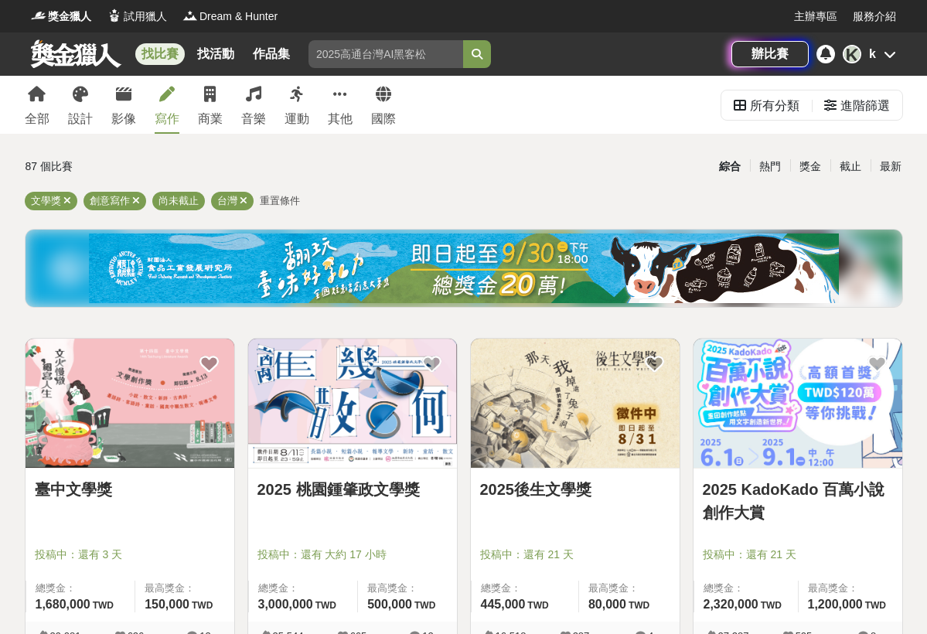
scroll to position [41, 0]
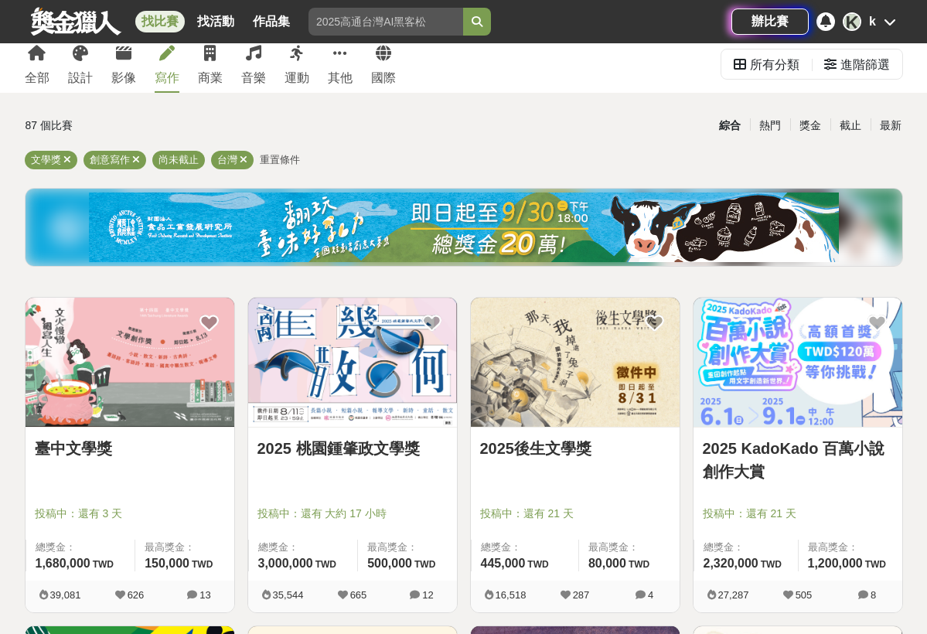
click at [535, 398] on img at bounding box center [575, 362] width 209 height 129
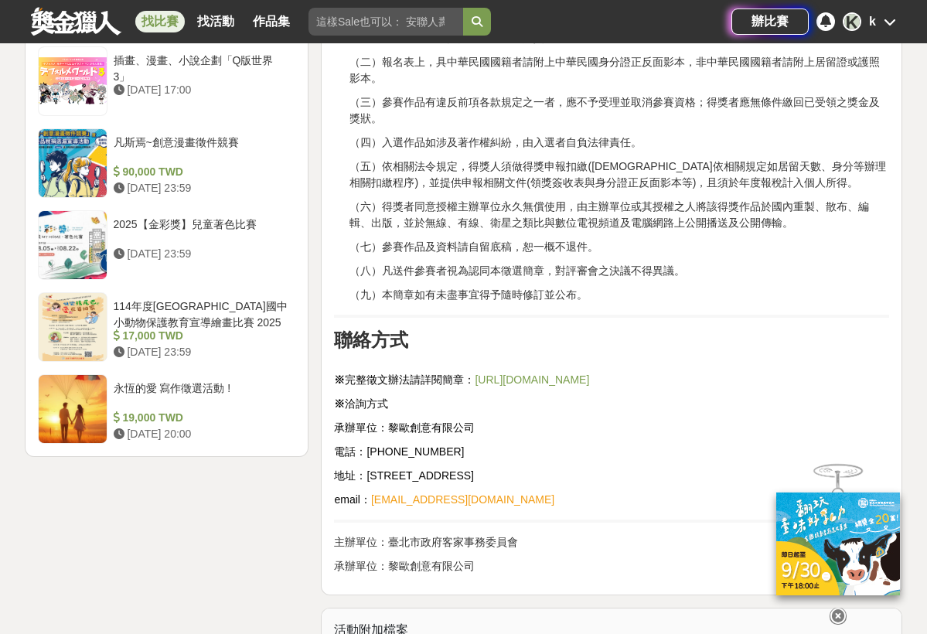
scroll to position [1790, 0]
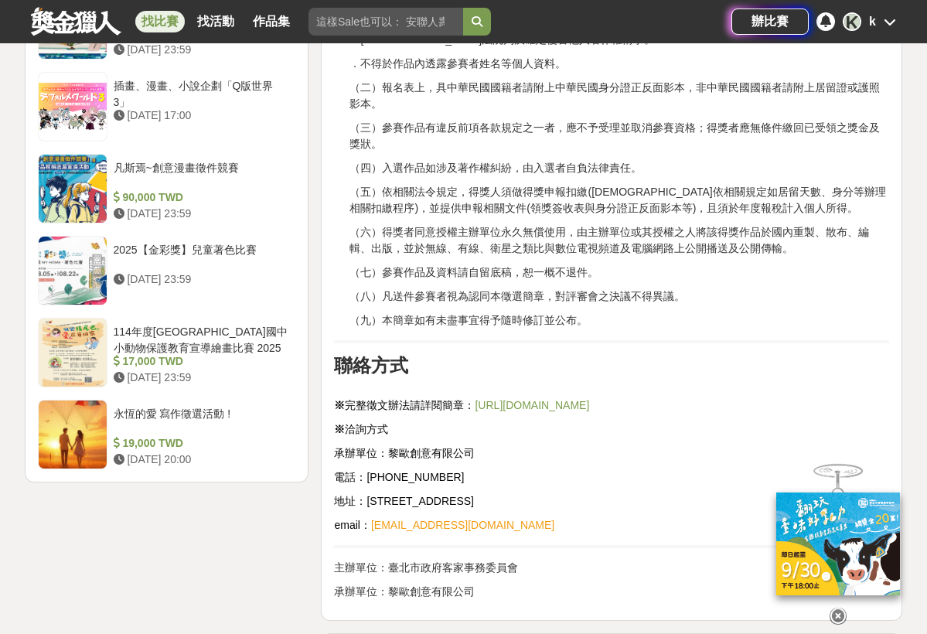
click at [511, 406] on link "[URL][DOMAIN_NAME]" at bounding box center [532, 405] width 114 height 12
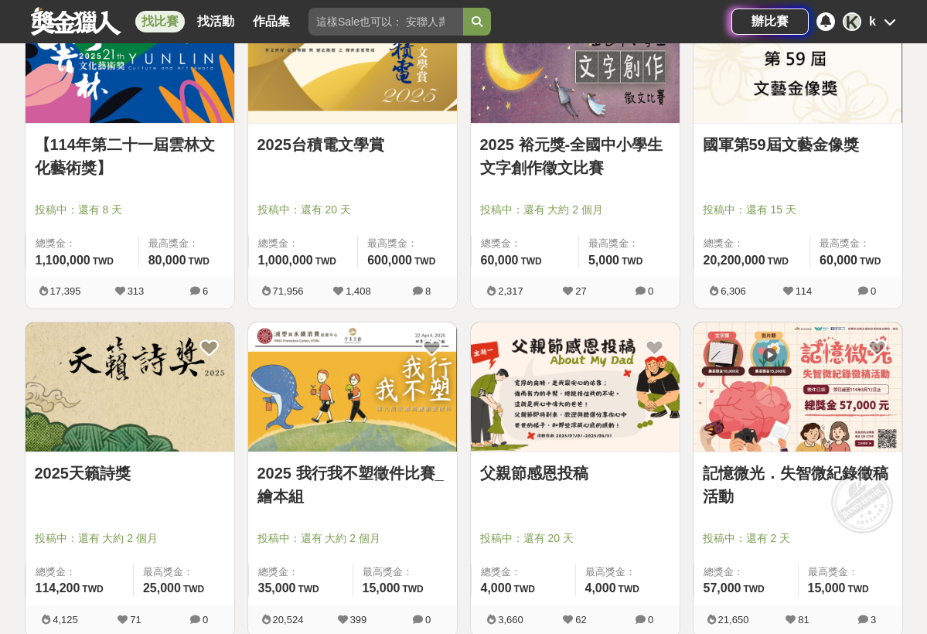
scroll to position [674, 0]
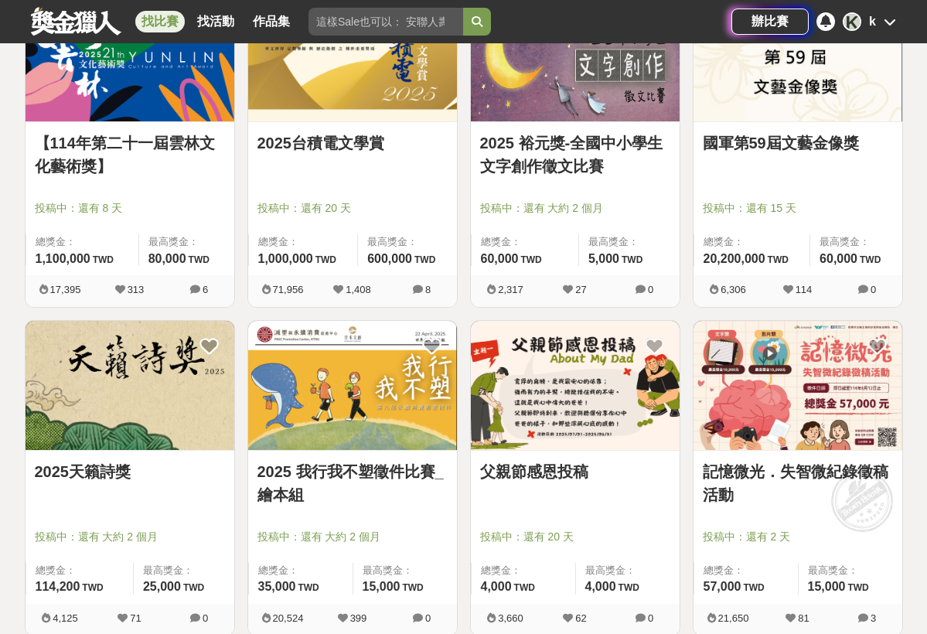
click at [94, 465] on link "2025天籟詩獎" at bounding box center [130, 471] width 190 height 23
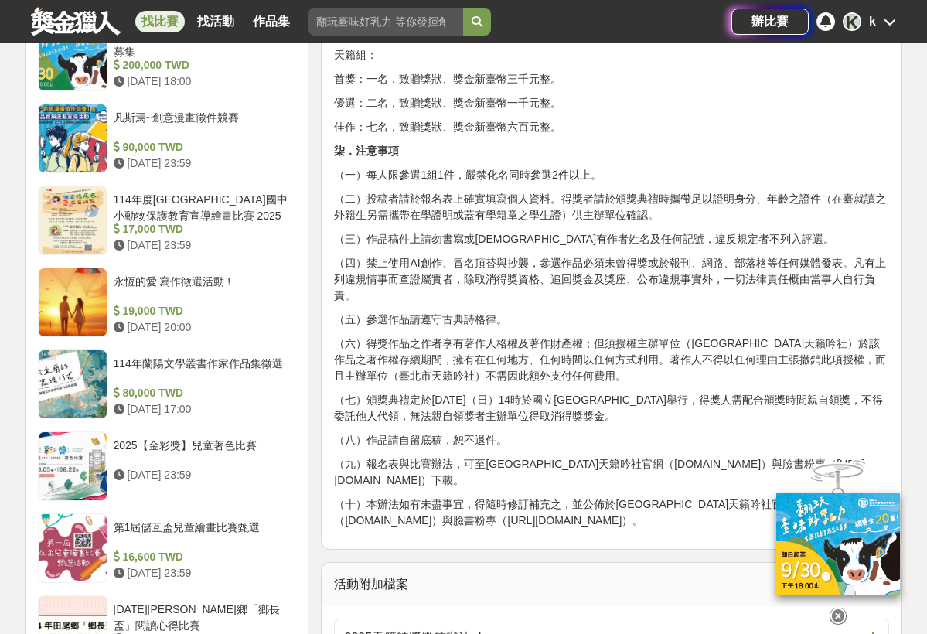
scroll to position [1604, 0]
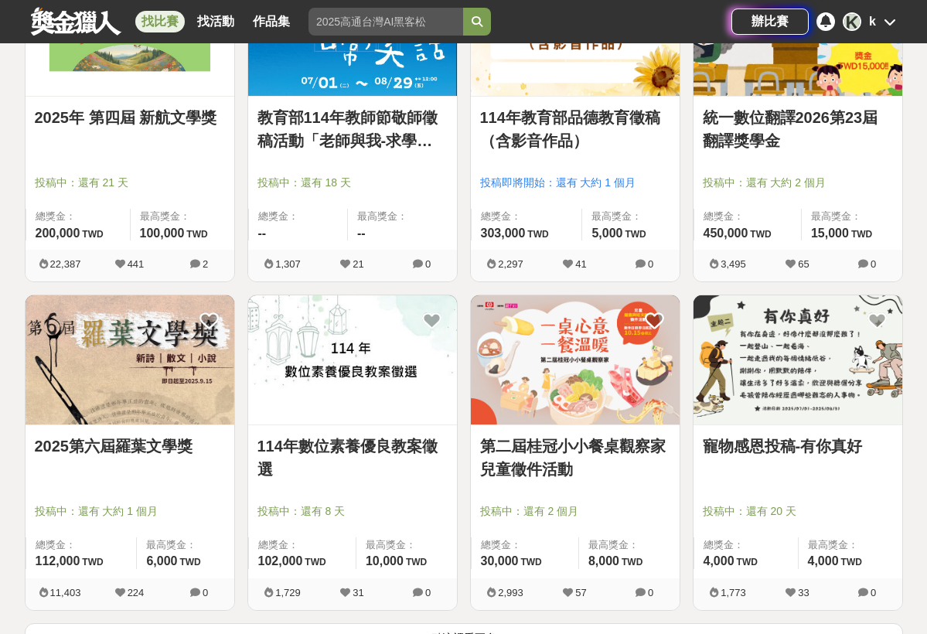
scroll to position [1695, 0]
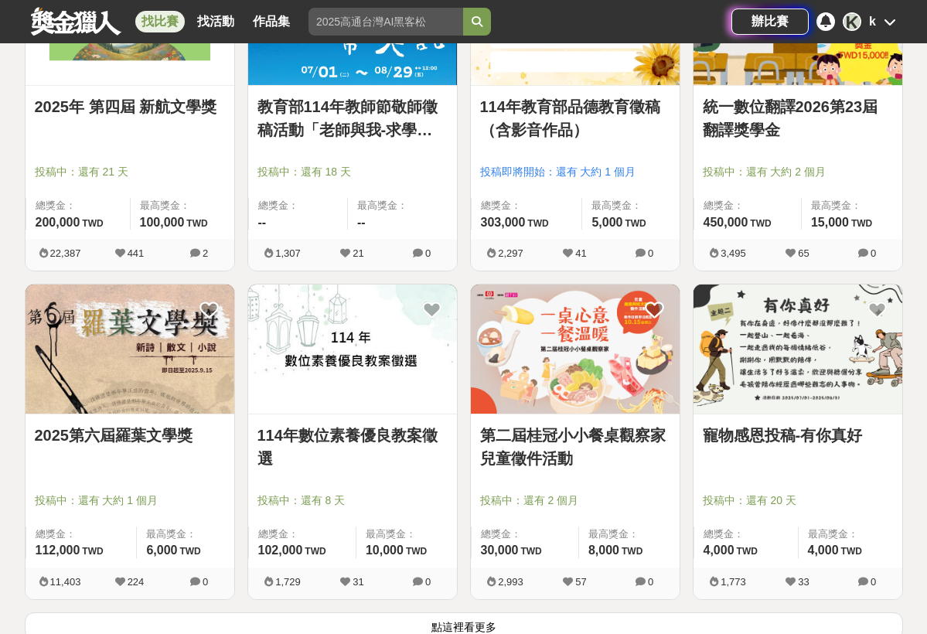
click at [94, 421] on div "2025第六屆羅葉文學獎 投稿中：還有 大約 1 個月 總獎金： 112,000 112,000 TWD 最高獎金： 6,000 TWD" at bounding box center [130, 490] width 209 height 153
click at [107, 431] on link "2025第六屆羅葉文學獎" at bounding box center [130, 435] width 190 height 23
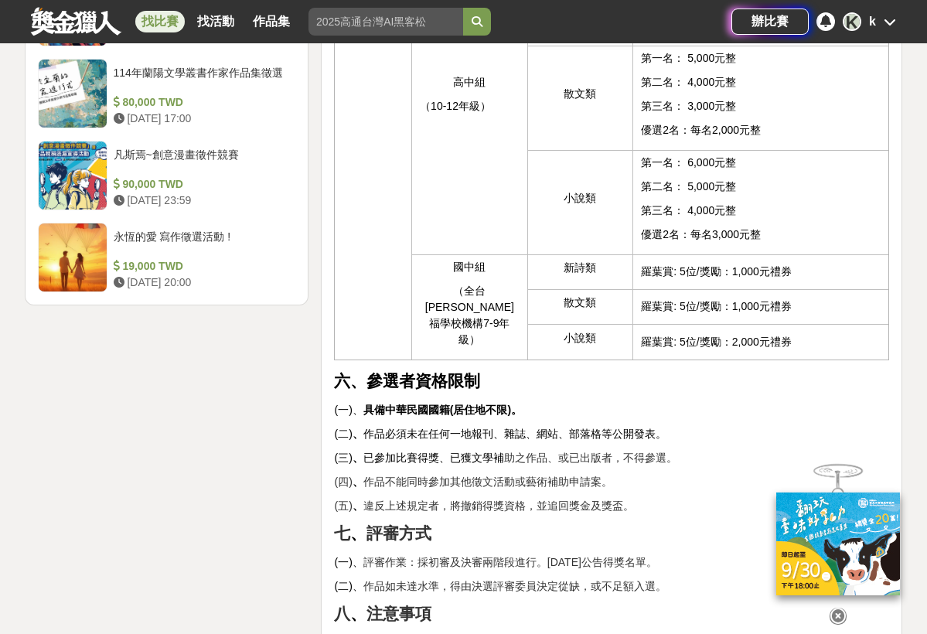
scroll to position [2223, 0]
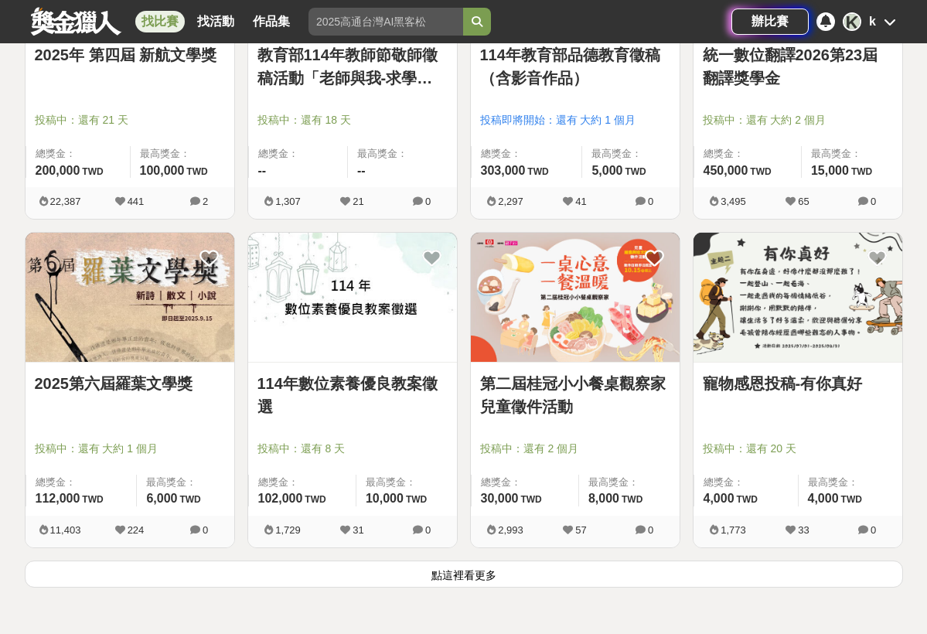
scroll to position [1825, 0]
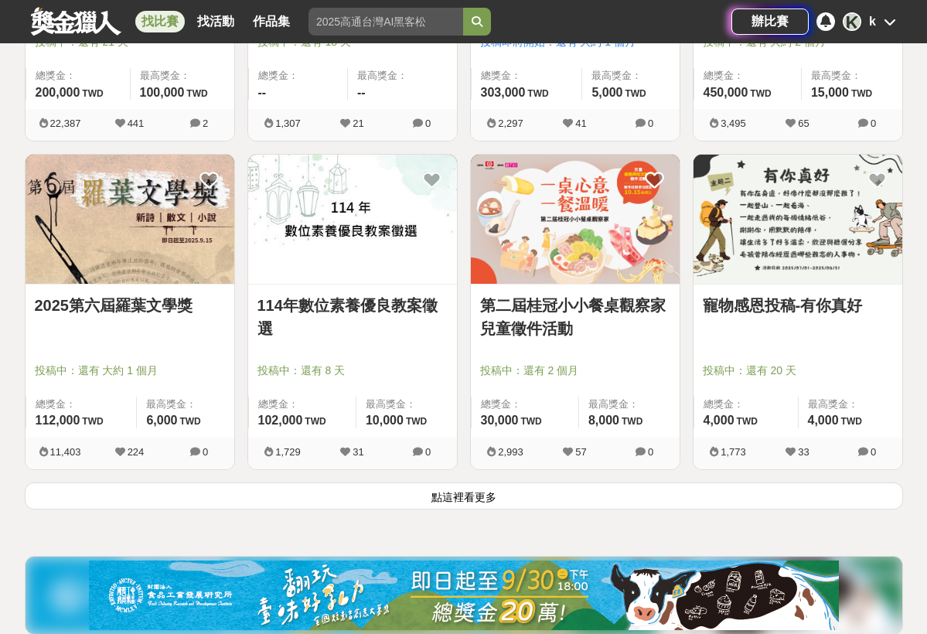
click at [408, 496] on button "點這裡看更多" at bounding box center [464, 495] width 878 height 27
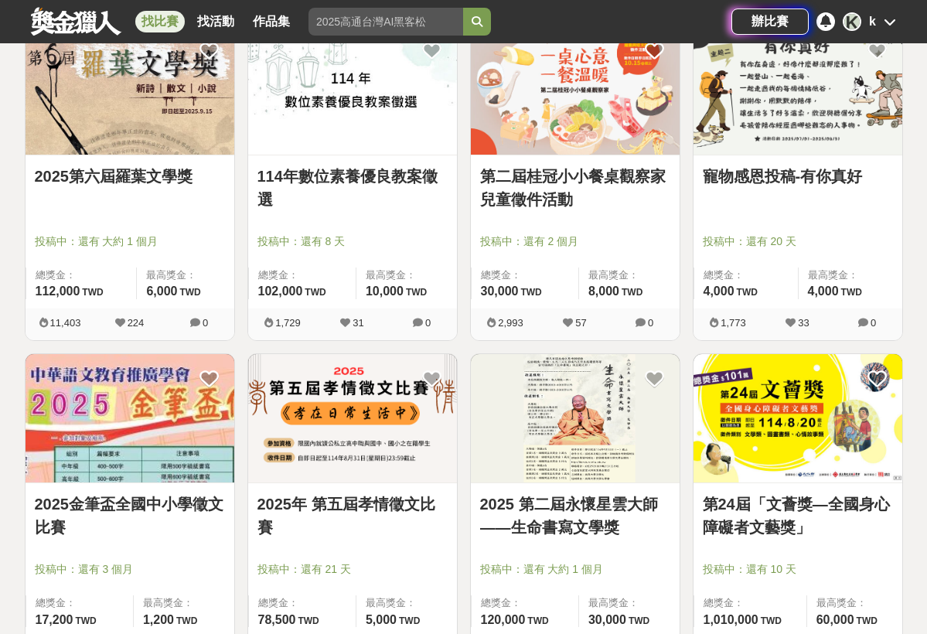
scroll to position [2015, 0]
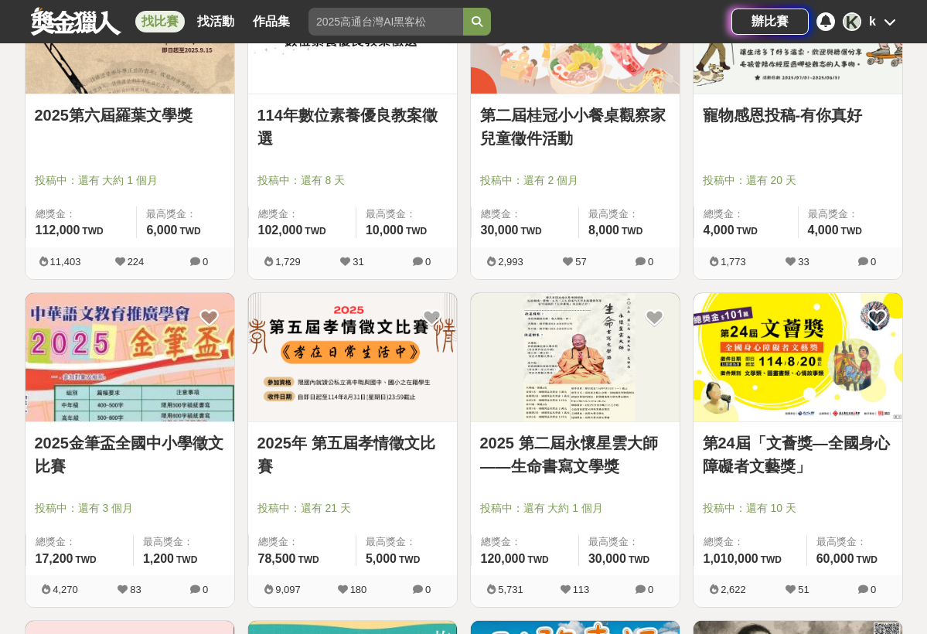
click at [353, 445] on link "2025年 第五屆孝情徵文比賽" at bounding box center [352, 454] width 190 height 46
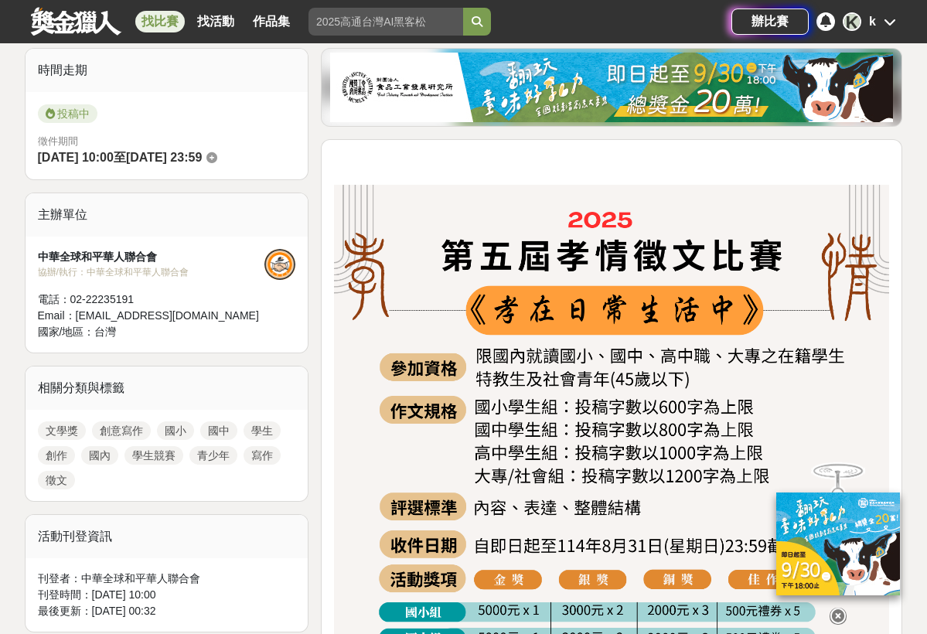
scroll to position [421, 0]
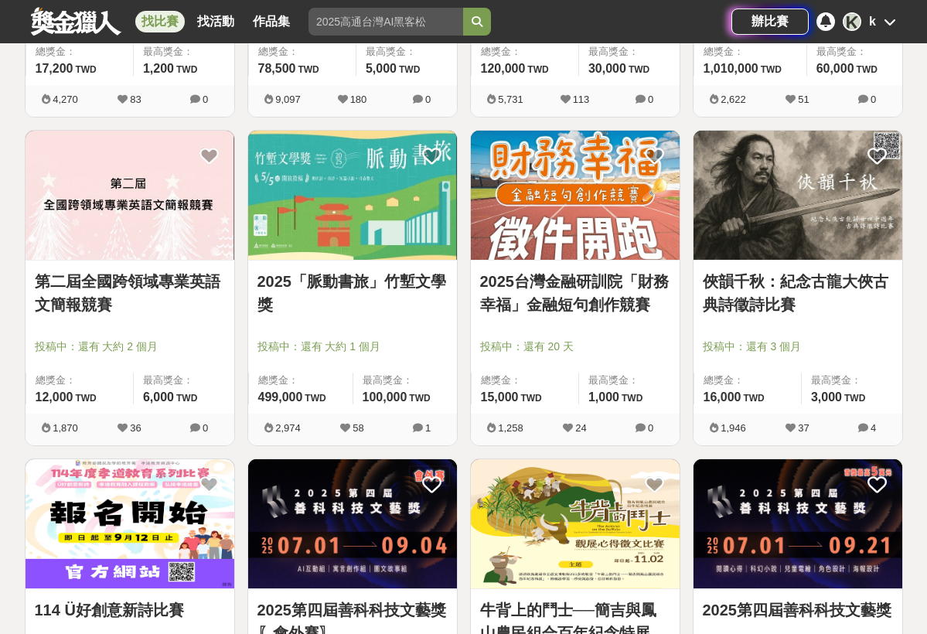
scroll to position [2509, 0]
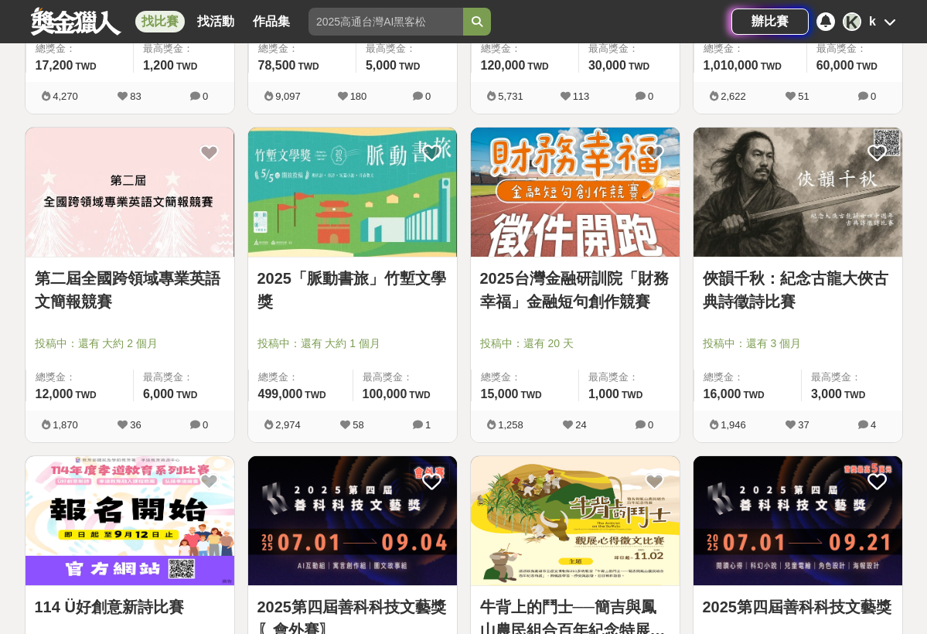
click at [744, 272] on link "俠韻千秋：紀念古龍大俠古典詩徵詩比賽" at bounding box center [798, 290] width 190 height 46
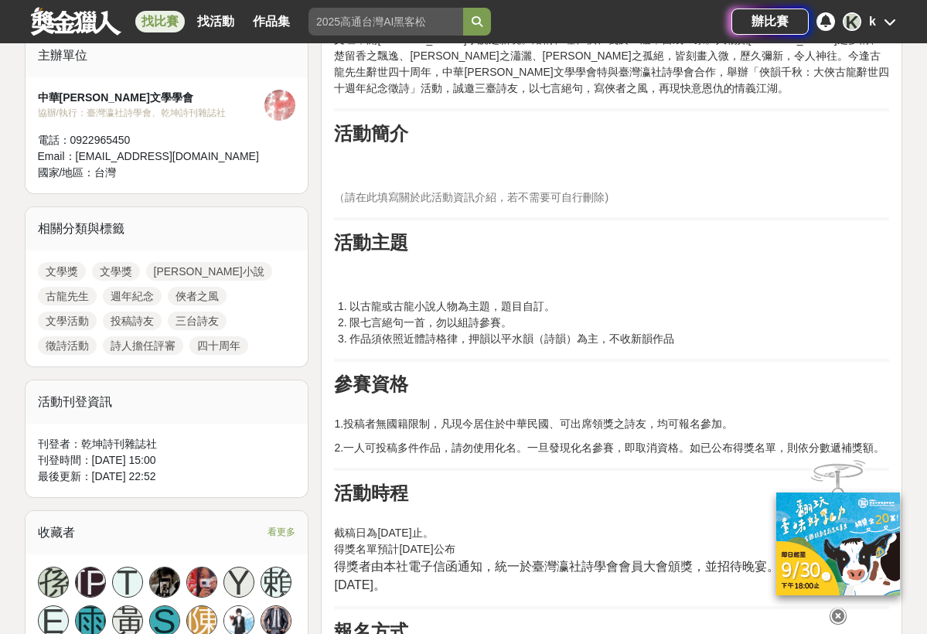
scroll to position [915, 0]
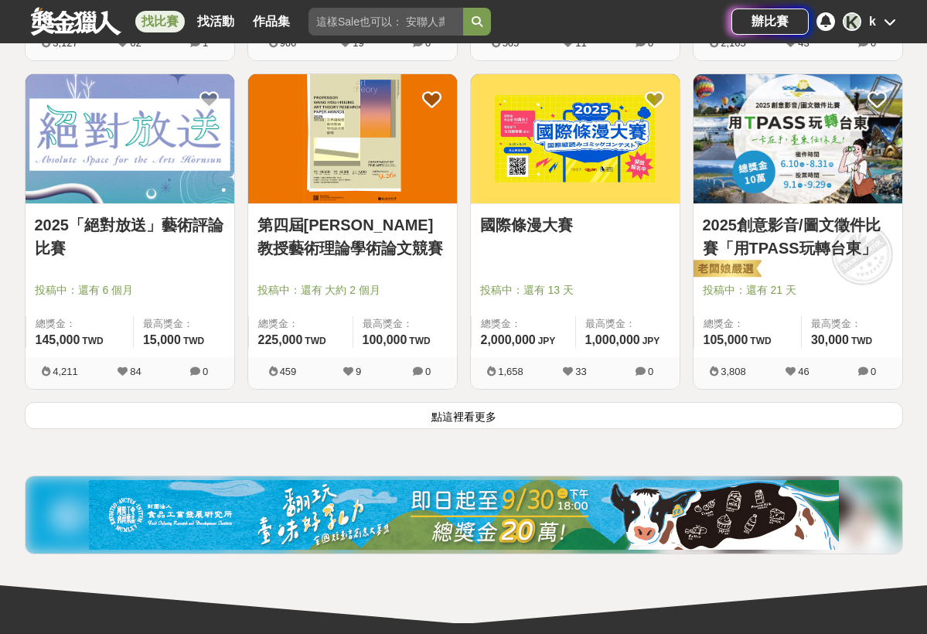
scroll to position [3954, 0]
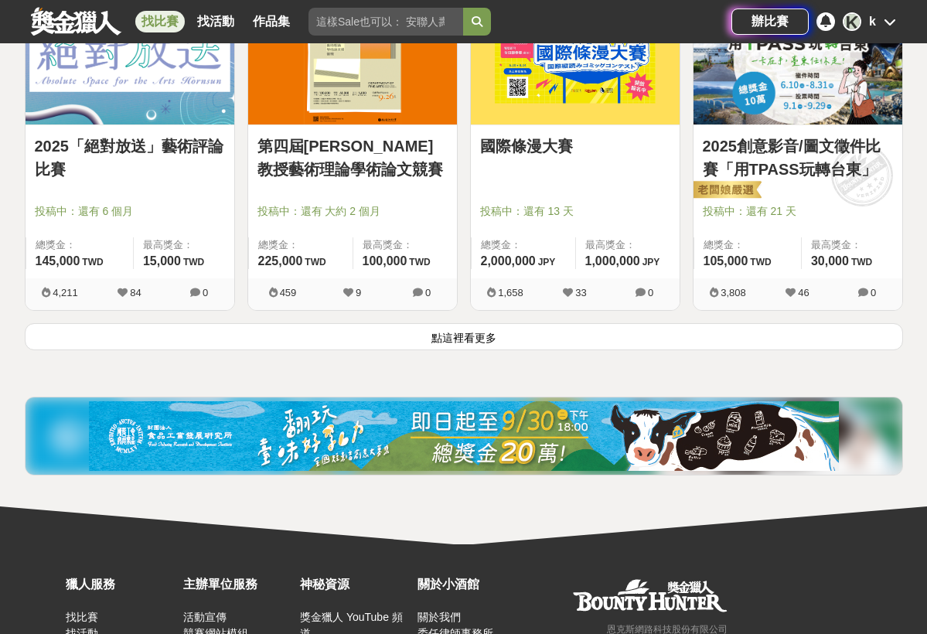
click at [509, 338] on button "點這裡看更多" at bounding box center [464, 336] width 878 height 27
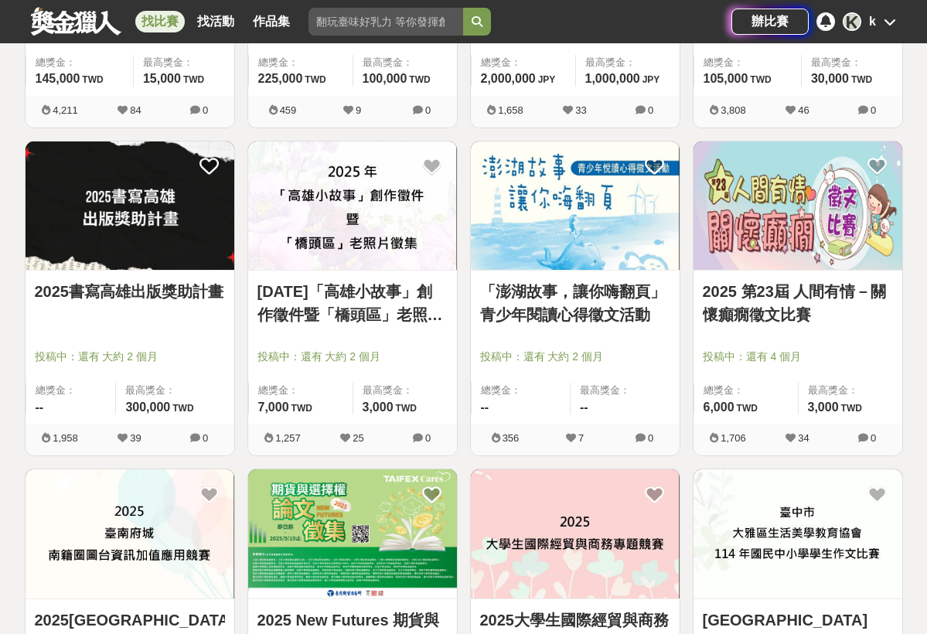
scroll to position [4144, 0]
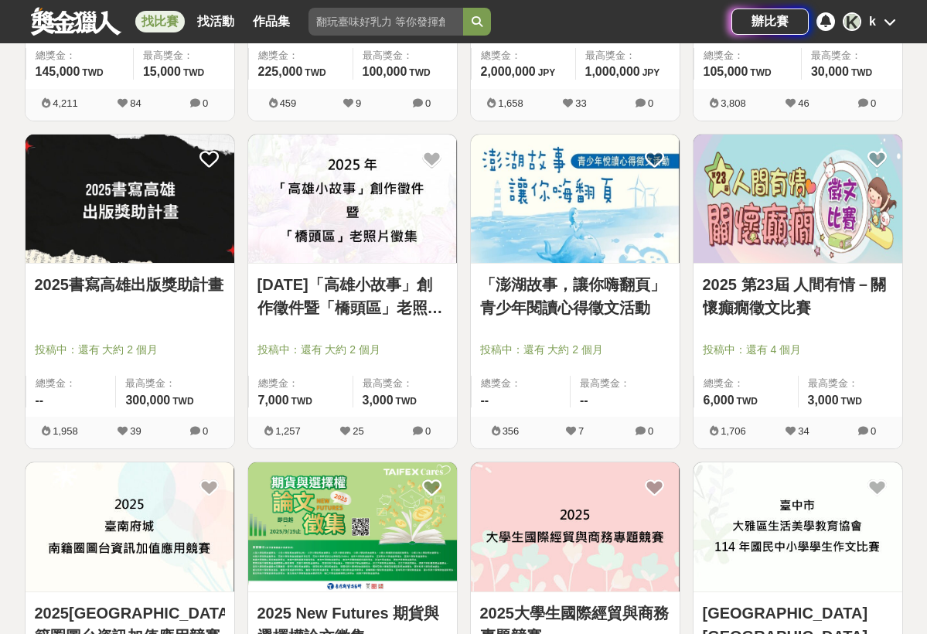
click at [148, 223] on img at bounding box center [130, 199] width 209 height 129
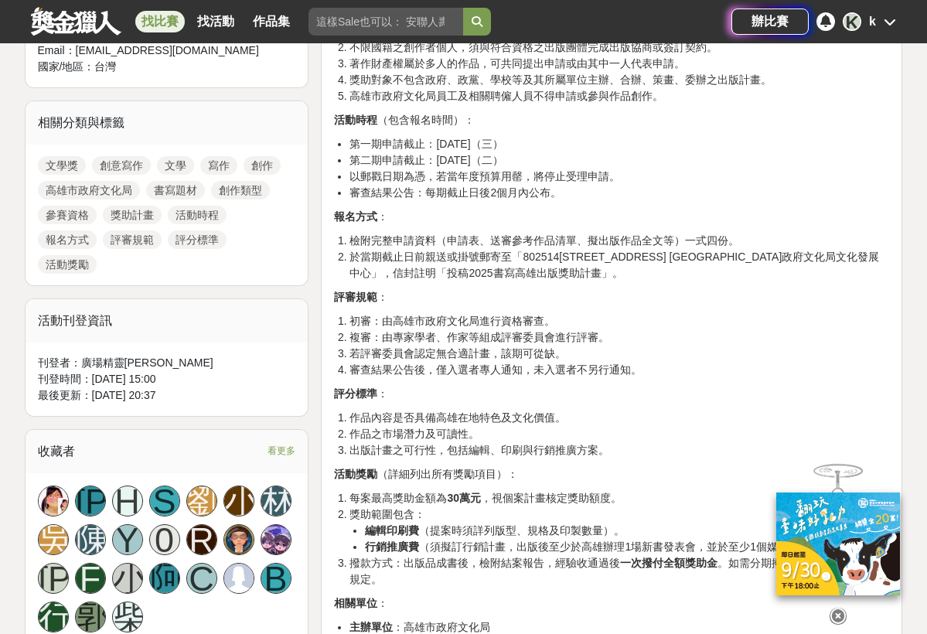
scroll to position [646, 0]
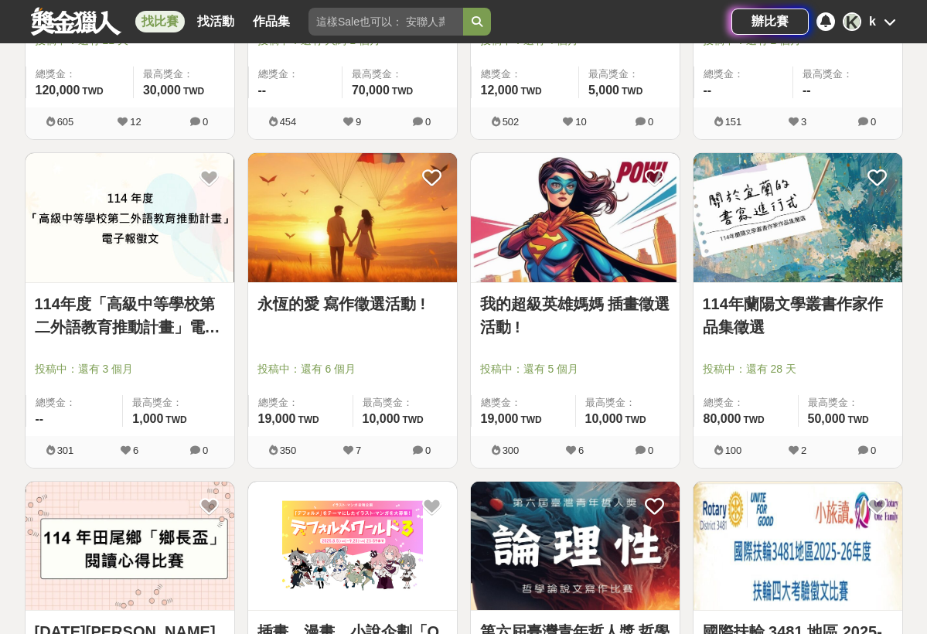
scroll to position [4781, 0]
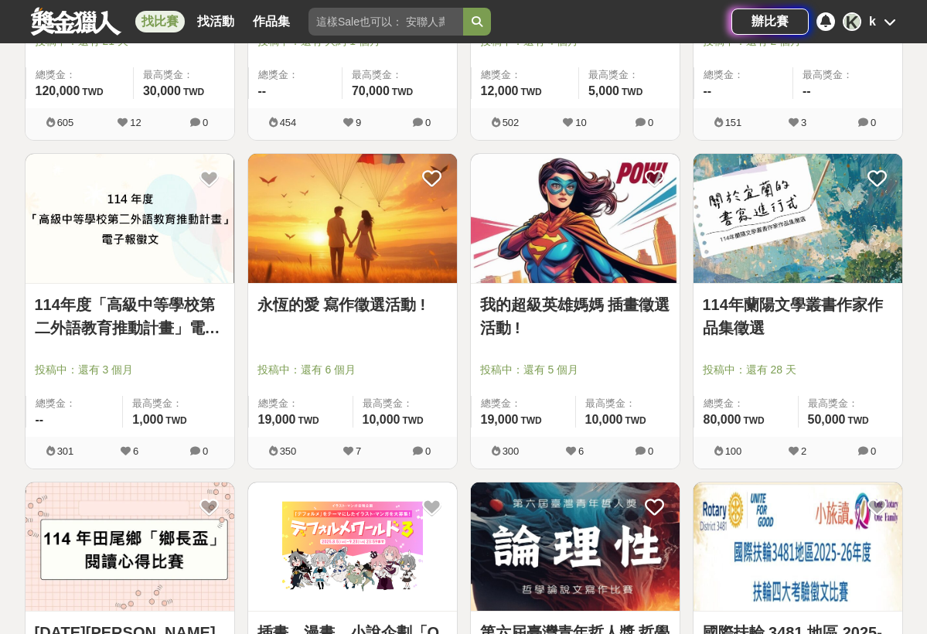
click at [804, 318] on link "114年蘭陽文學叢書作家作品集徵選" at bounding box center [798, 316] width 190 height 46
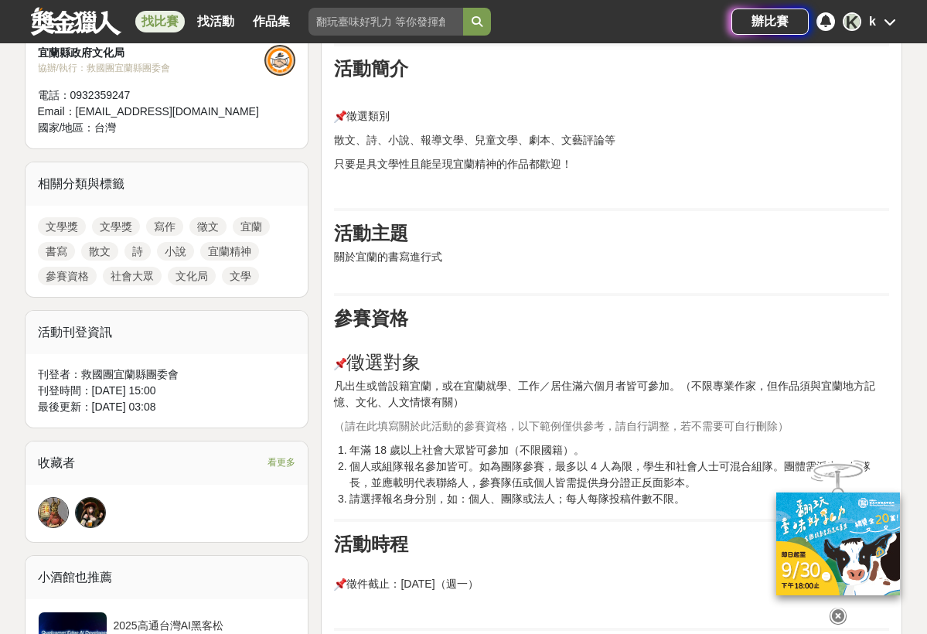
scroll to position [621, 0]
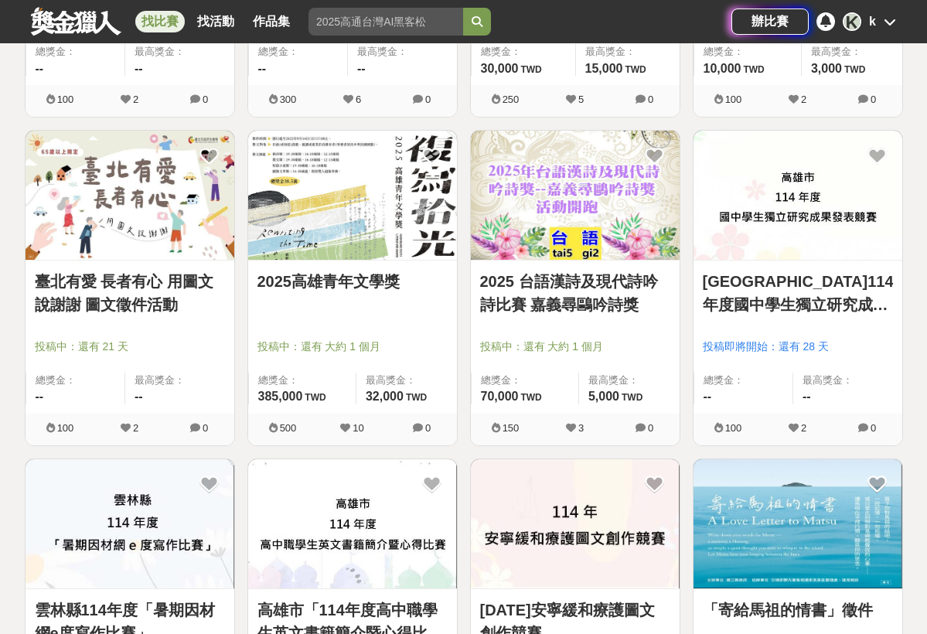
scroll to position [5460, 0]
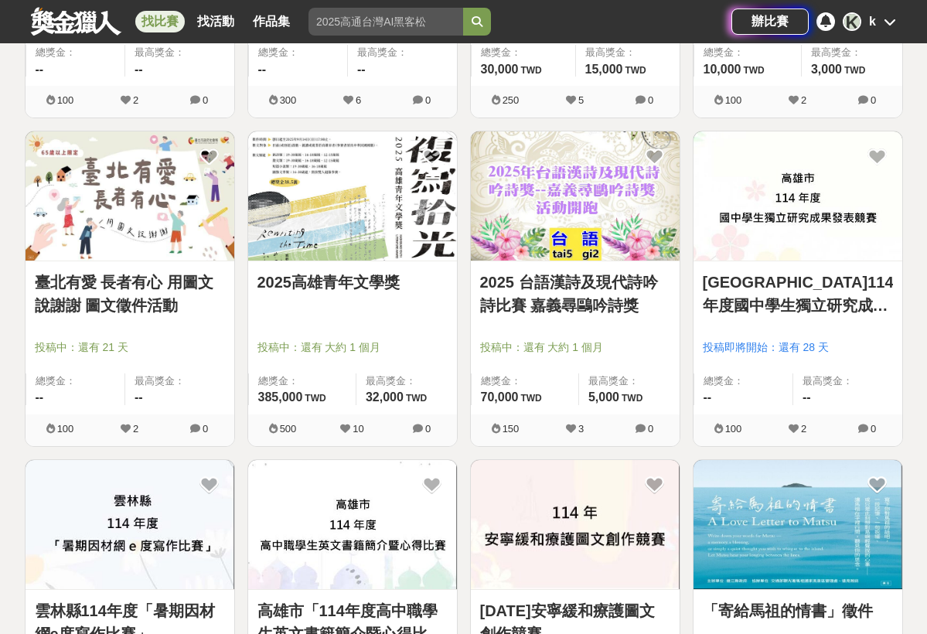
click at [366, 287] on link "2025高雄青年文學獎" at bounding box center [352, 282] width 190 height 23
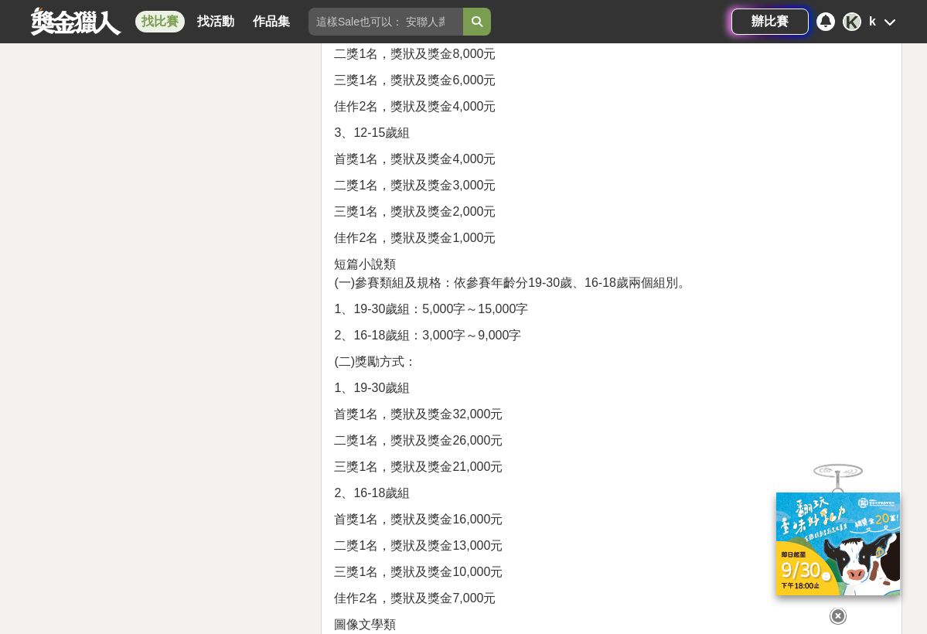
scroll to position [2018, 0]
